Goal: Complete application form

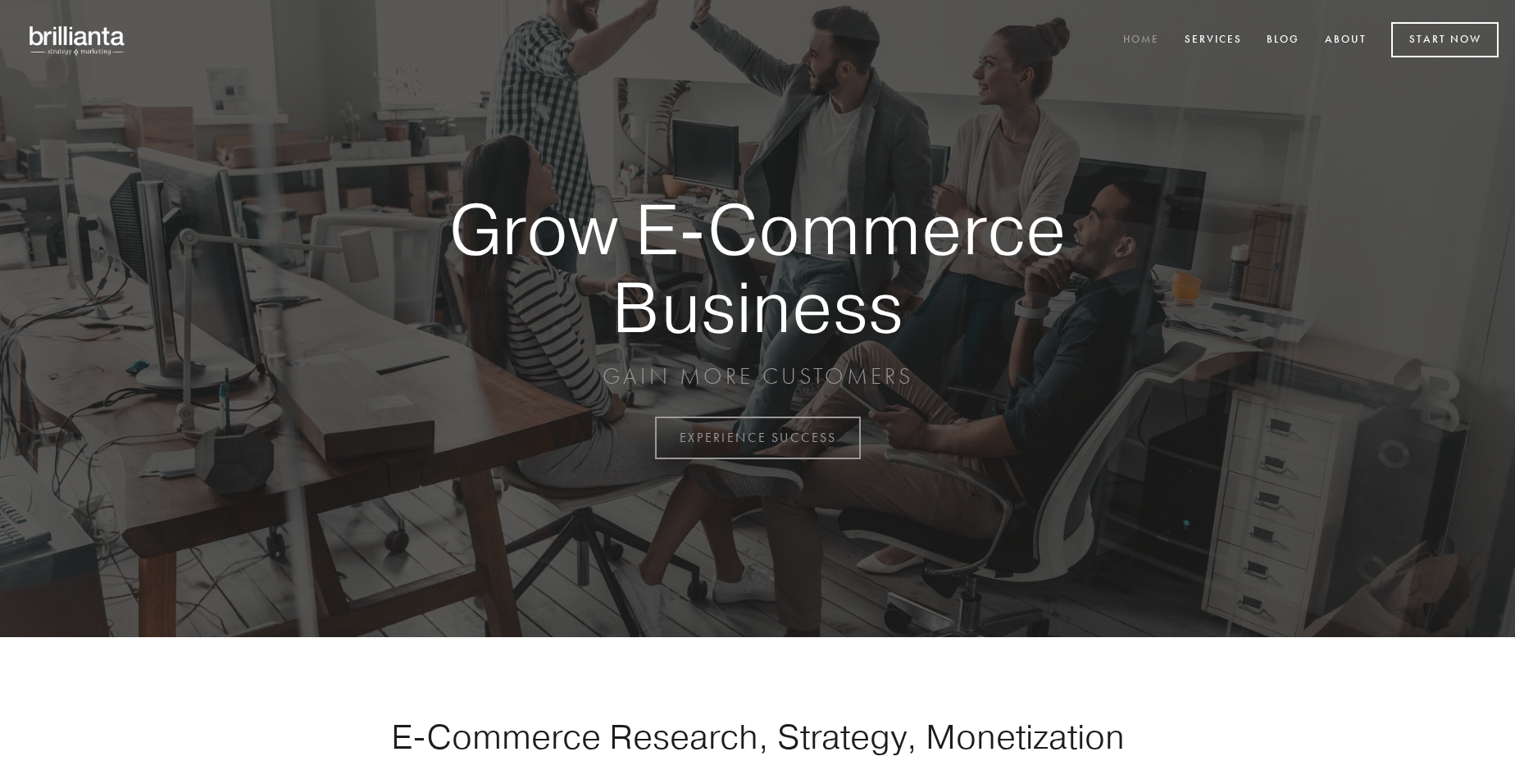
scroll to position [4298, 0]
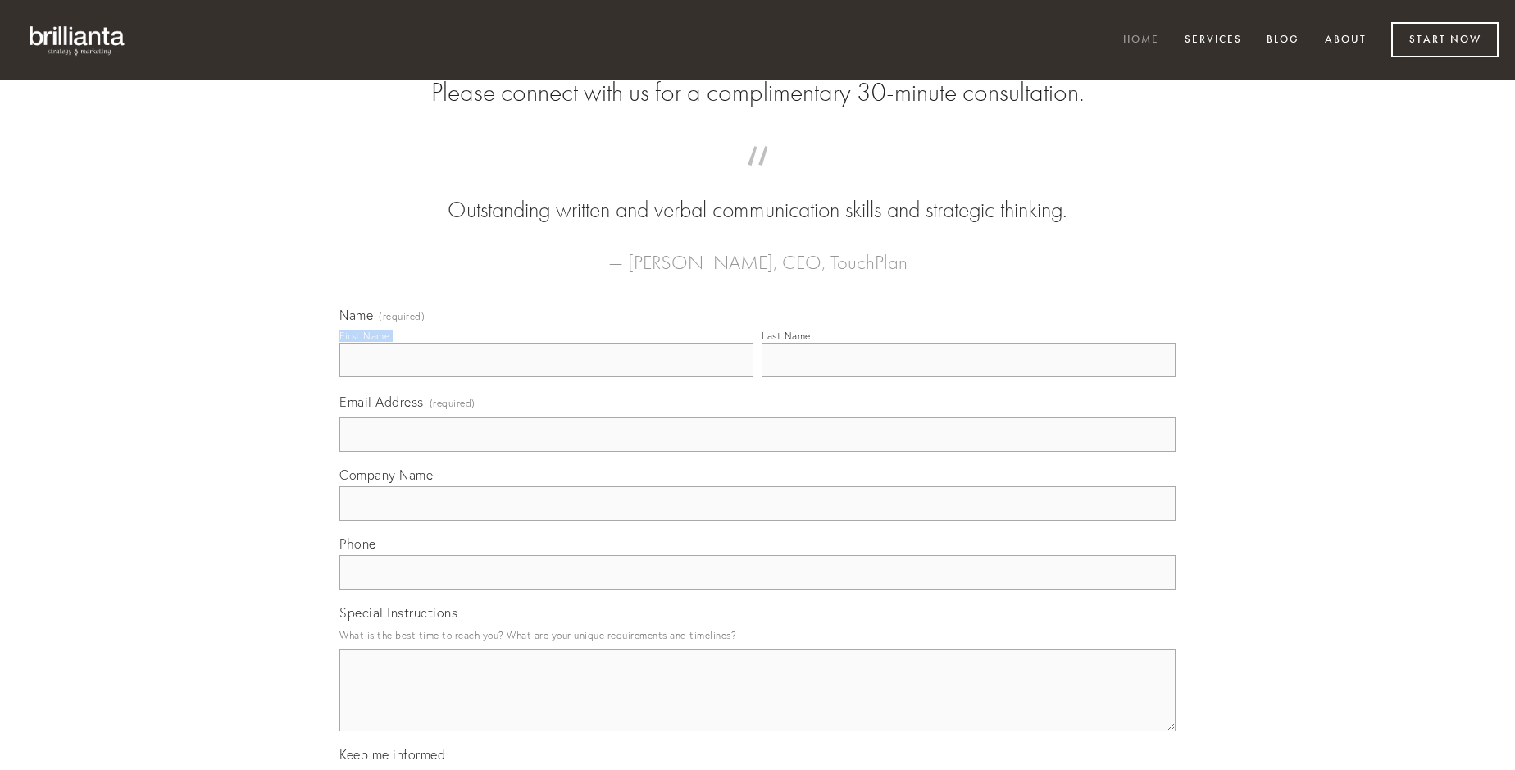
type input "[PERSON_NAME]"
click at [968, 377] on input "Last Name" at bounding box center [969, 360] width 414 height 34
type input "[PERSON_NAME]"
click at [758, 452] on input "Email Address (required)" at bounding box center [757, 434] width 836 height 34
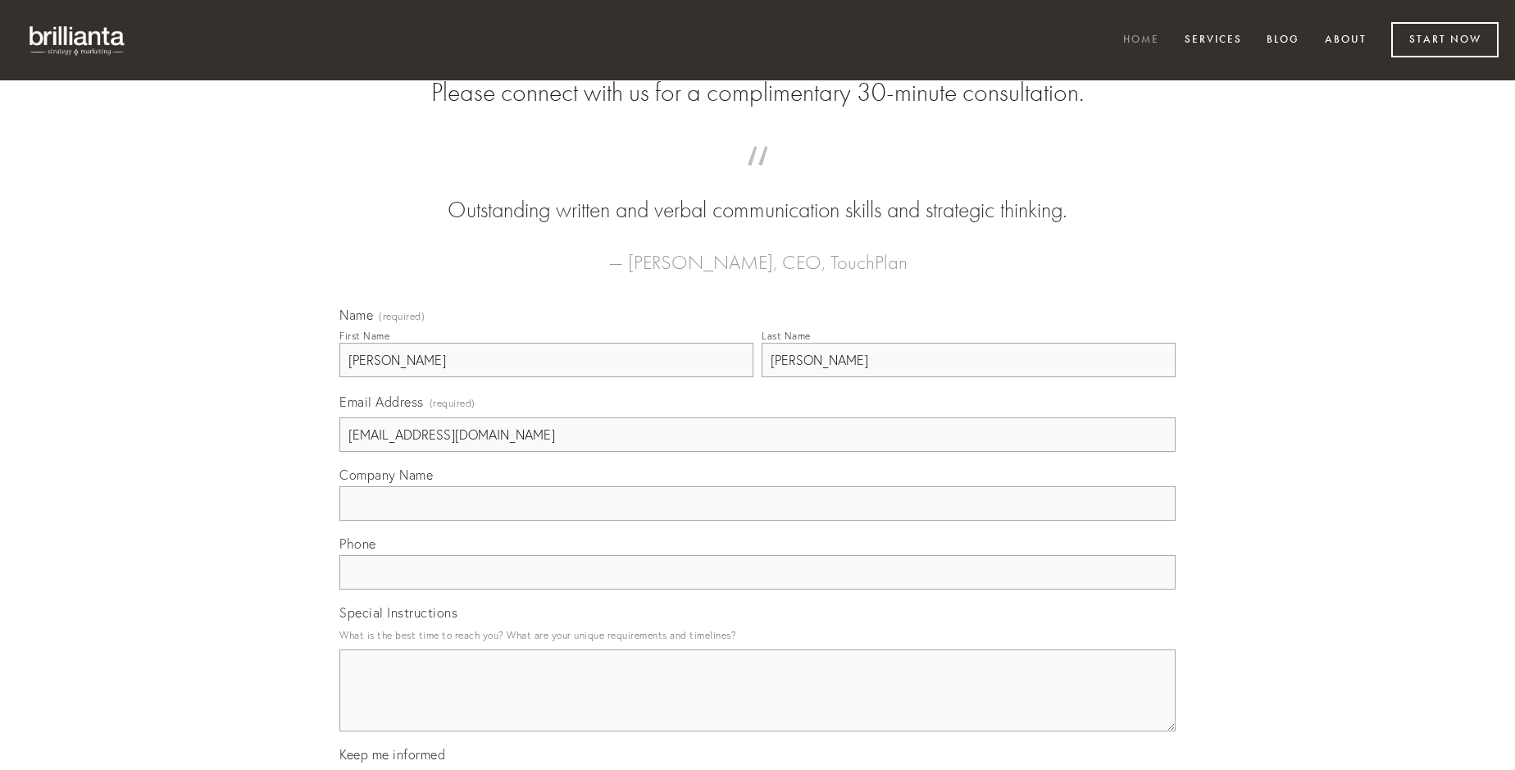
type input "[EMAIL_ADDRESS][DOMAIN_NAME]"
click at [758, 521] on input "Company Name" at bounding box center [757, 503] width 836 height 34
type input "arma"
click at [758, 589] on input "text" at bounding box center [757, 572] width 836 height 34
click at [758, 705] on textarea "Special Instructions" at bounding box center [757, 690] width 836 height 82
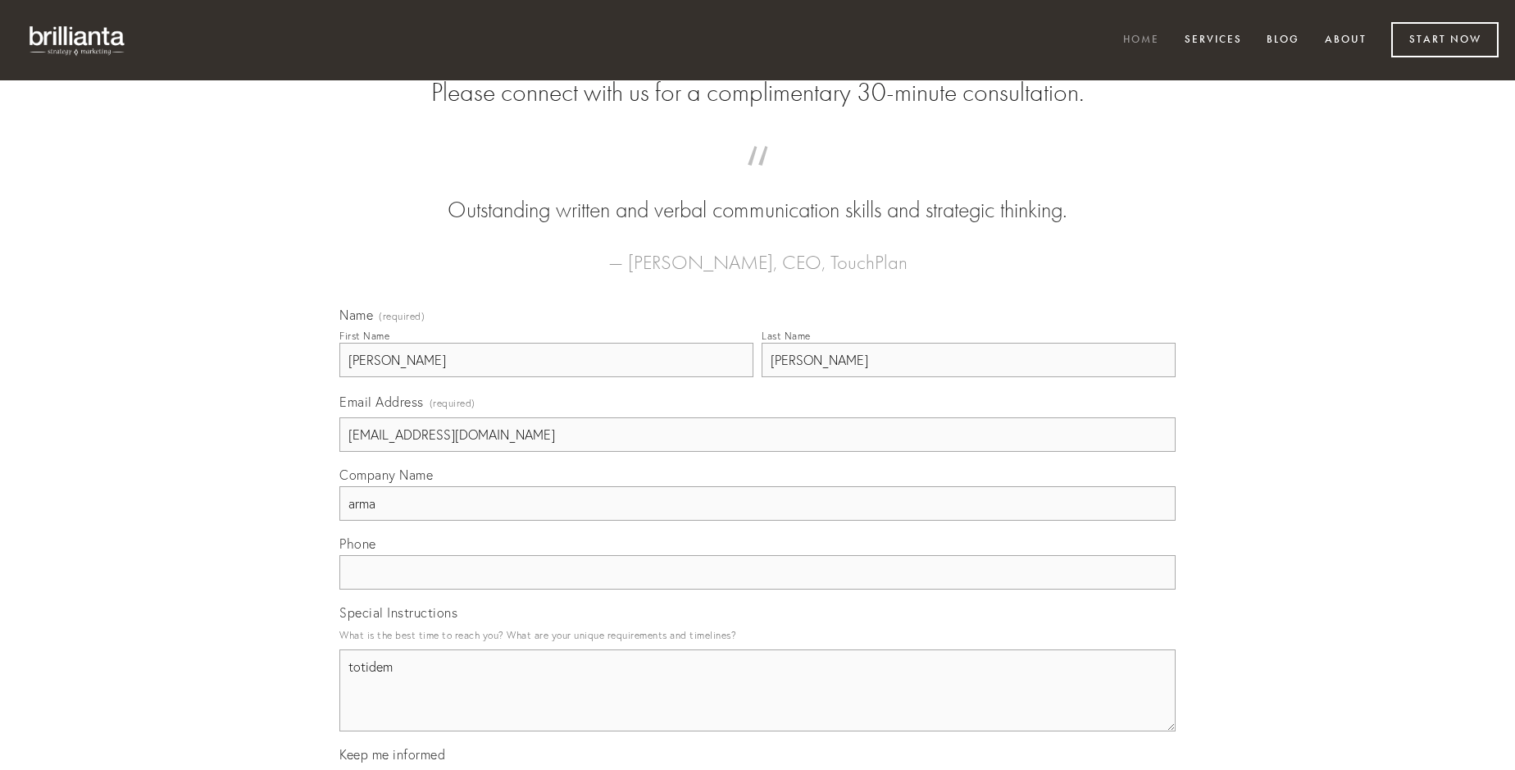
type textarea "totidem"
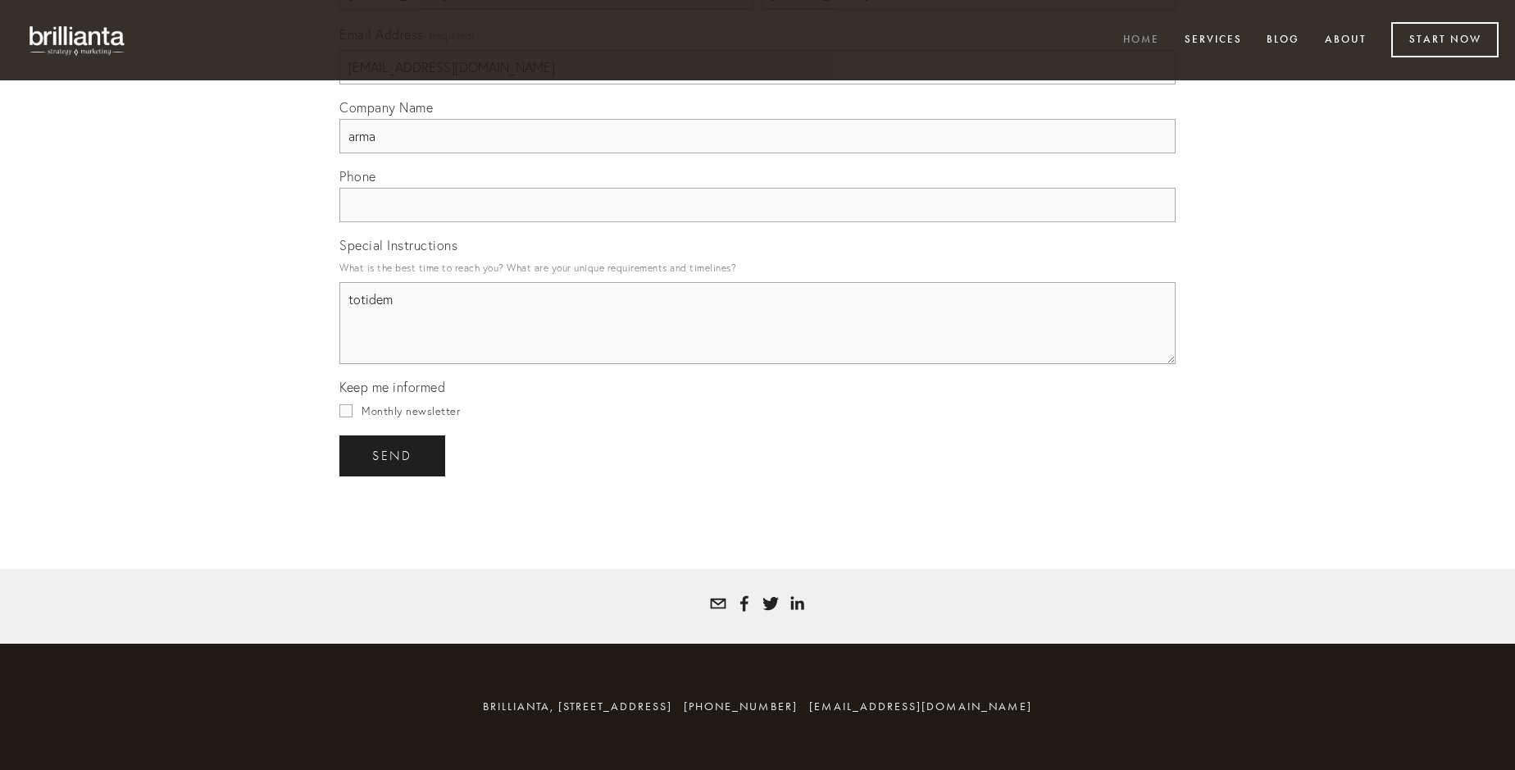
click at [394, 455] on span "send" at bounding box center [392, 455] width 40 height 15
